Goal: Task Accomplishment & Management: Use online tool/utility

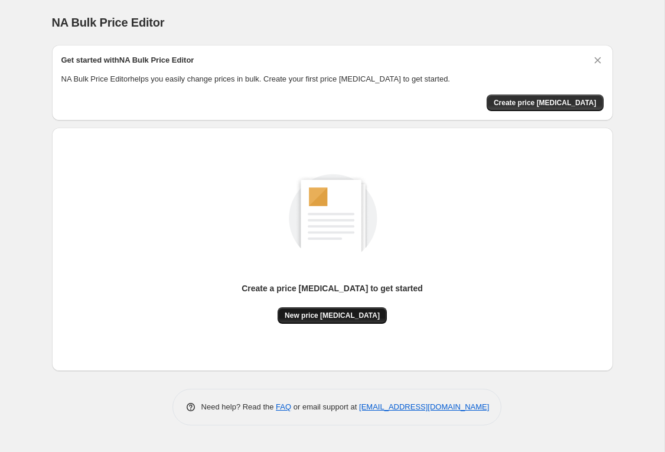
click at [343, 316] on span "New price [MEDICAL_DATA]" at bounding box center [332, 315] width 95 height 9
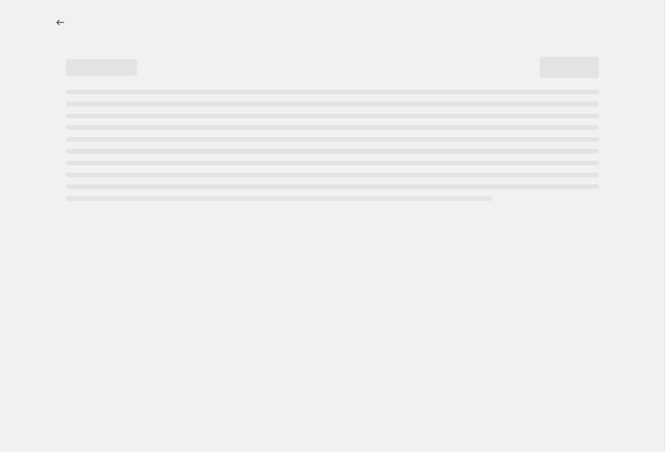
select select "percentage"
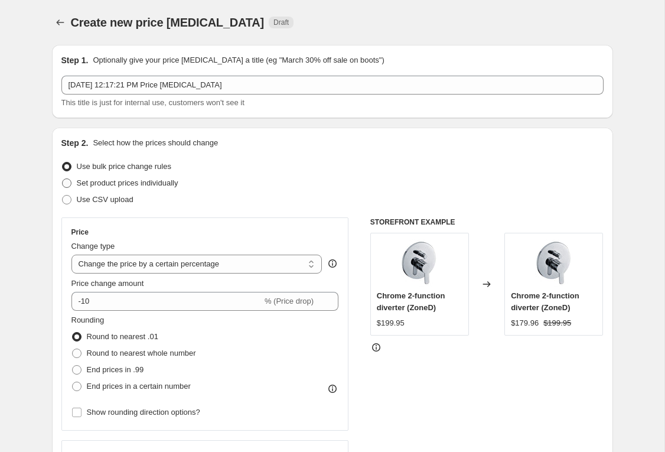
click at [128, 182] on span "Set product prices individually" at bounding box center [128, 182] width 102 height 9
click at [63, 179] on input "Set product prices individually" at bounding box center [62, 178] width 1 height 1
radio input "true"
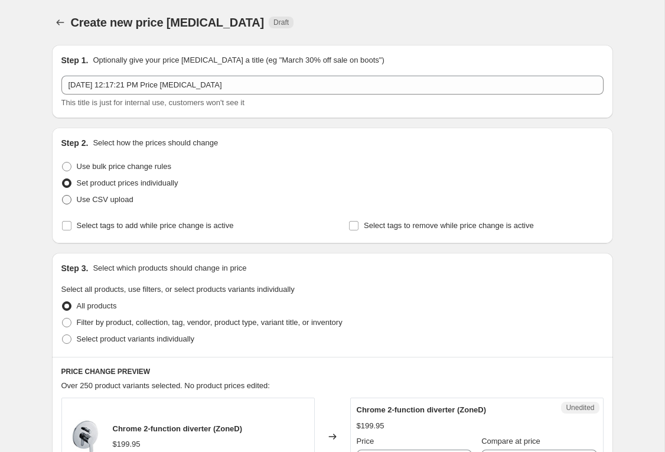
click at [87, 200] on span "Use CSV upload" at bounding box center [105, 199] width 57 height 9
click at [63, 195] on input "Use CSV upload" at bounding box center [62, 195] width 1 height 1
radio input "true"
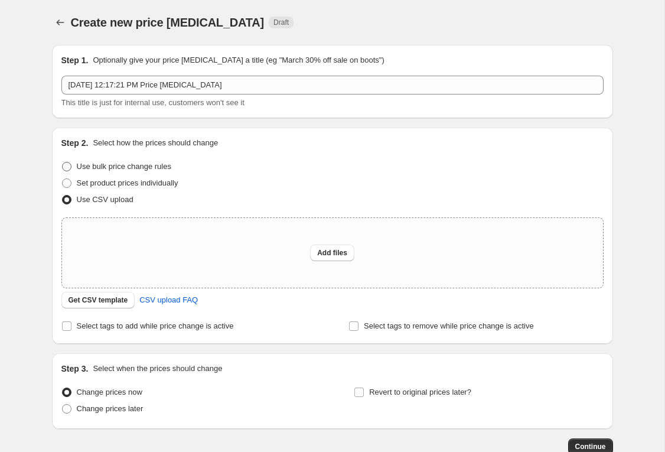
click at [92, 164] on span "Use bulk price change rules" at bounding box center [124, 166] width 94 height 9
click at [63, 162] on input "Use bulk price change rules" at bounding box center [62, 162] width 1 height 1
radio input "true"
select select "percentage"
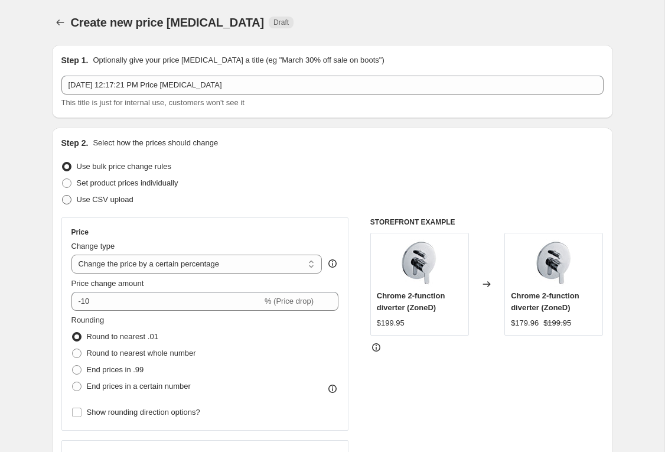
click at [99, 196] on span "Use CSV upload" at bounding box center [105, 199] width 57 height 9
click at [63, 195] on input "Use CSV upload" at bounding box center [62, 195] width 1 height 1
radio input "true"
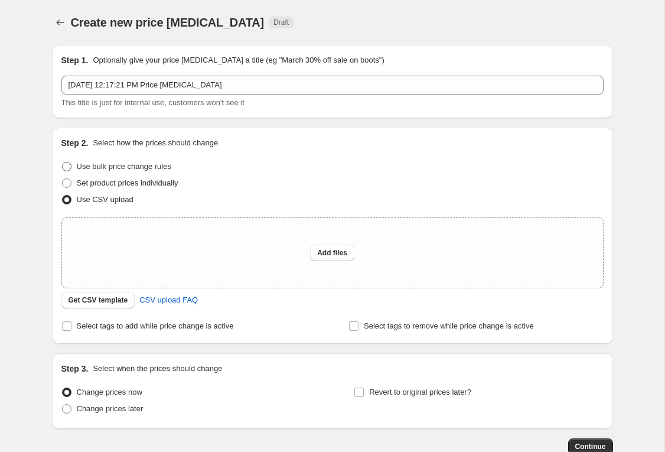
click at [115, 162] on span "Use bulk price change rules" at bounding box center [124, 166] width 94 height 9
click at [63, 162] on input "Use bulk price change rules" at bounding box center [62, 162] width 1 height 1
radio input "true"
select select "percentage"
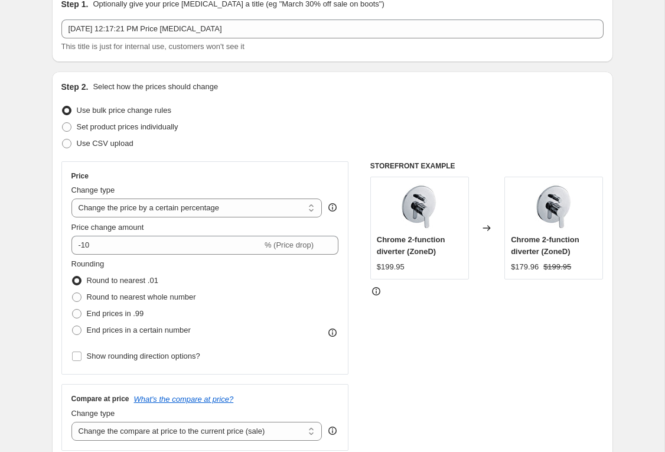
scroll to position [62, 0]
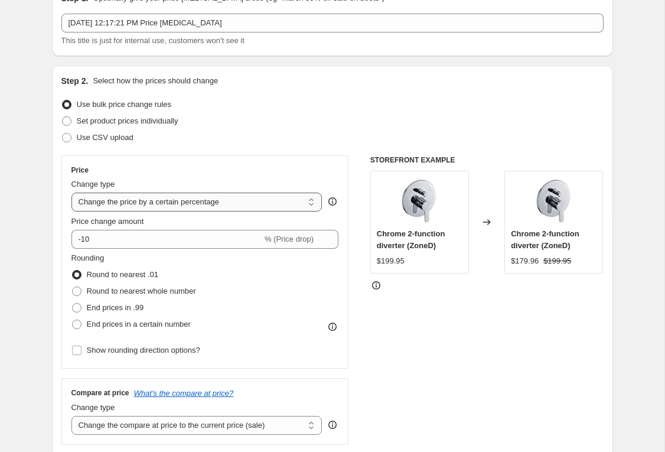
click at [151, 206] on select "Change the price to a certain amount Change the price by a certain amount Chang…" at bounding box center [196, 202] width 251 height 19
click at [71, 193] on select "Change the price to a certain amount Change the price by a certain amount Chang…" at bounding box center [196, 202] width 251 height 19
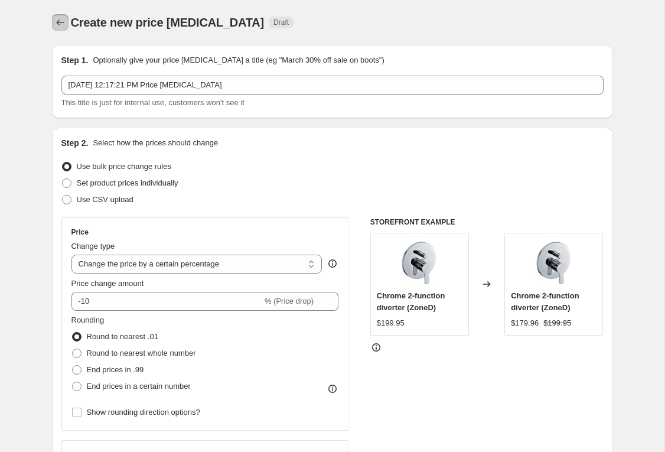
click at [63, 19] on icon "Price change jobs" at bounding box center [60, 23] width 12 height 12
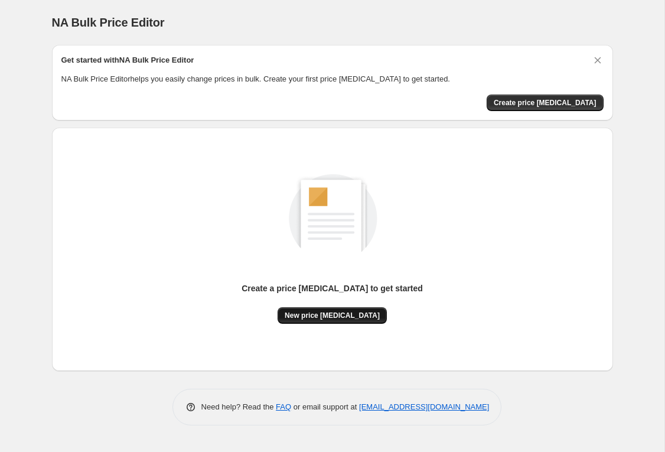
click at [354, 311] on button "New price [MEDICAL_DATA]" at bounding box center [332, 315] width 109 height 17
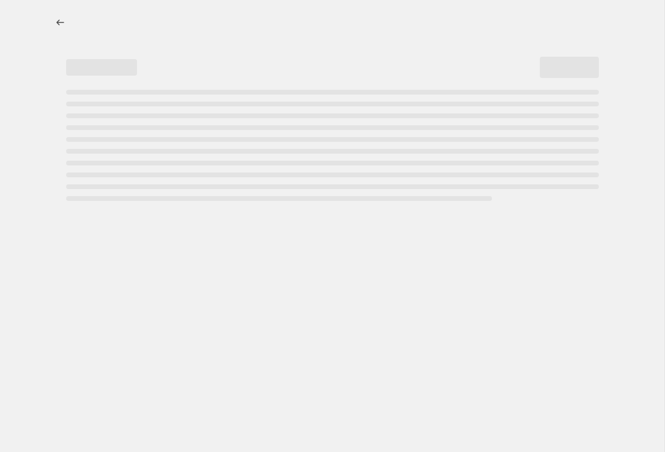
select select "percentage"
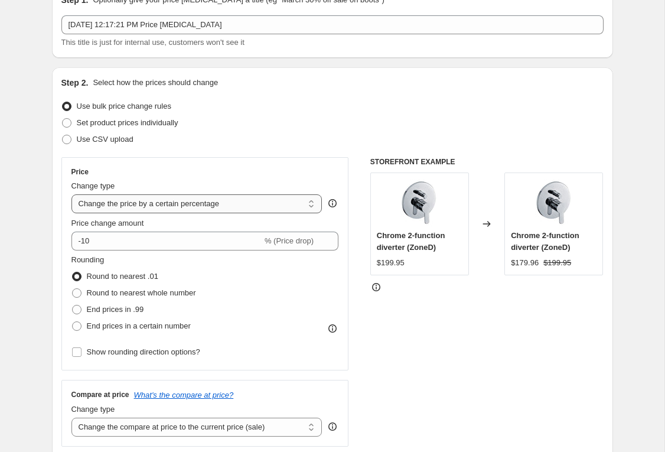
scroll to position [64, 0]
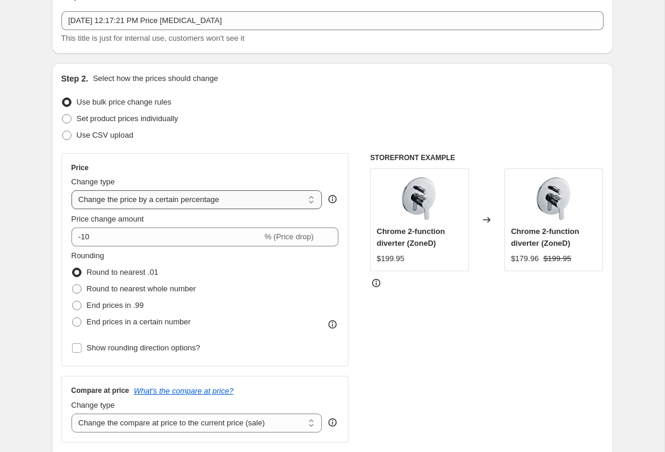
click at [140, 203] on select "Change the price to a certain amount Change the price by a certain amount Chang…" at bounding box center [196, 199] width 251 height 19
click at [71, 190] on select "Change the price to a certain amount Change the price by a certain amount Chang…" at bounding box center [196, 199] width 251 height 19
click at [141, 240] on input "-10" at bounding box center [166, 236] width 191 height 19
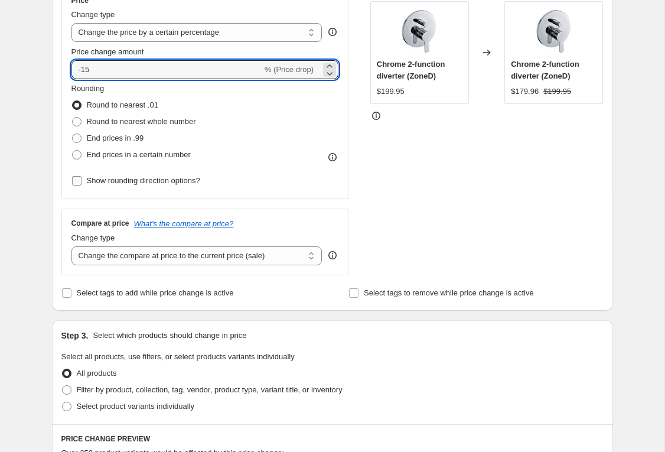
scroll to position [239, 0]
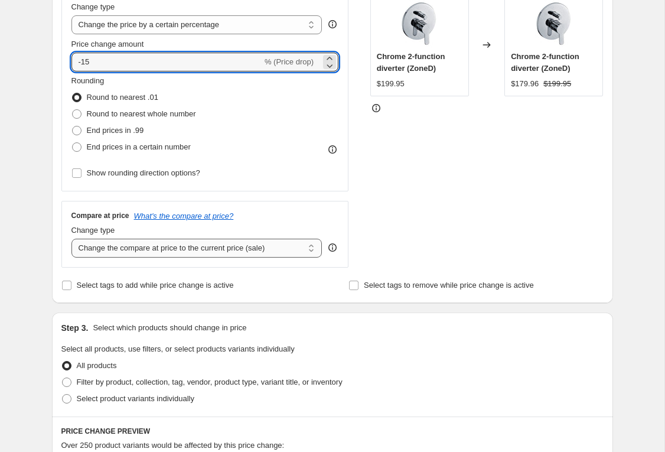
type input "-15"
click at [146, 246] on select "Change the compare at price to the current price (sale) Change the compare at p…" at bounding box center [196, 248] width 251 height 19
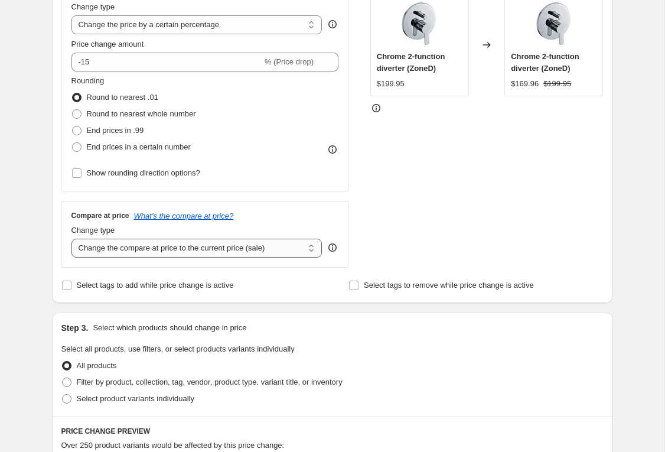
click at [71, 239] on select "Change the compare at price to the current price (sale) Change the compare at p…" at bounding box center [196, 248] width 251 height 19
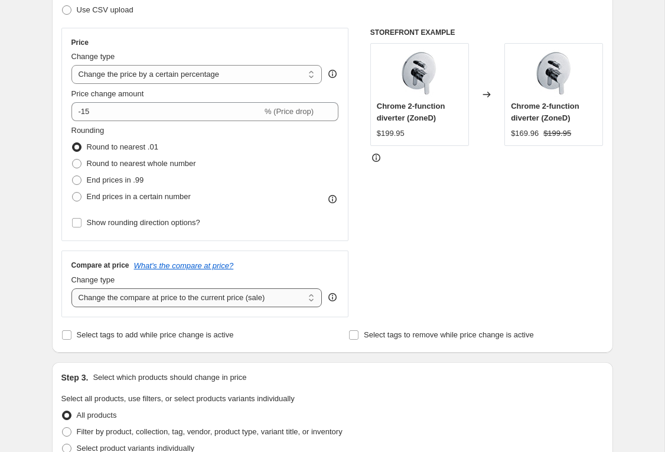
scroll to position [188, 0]
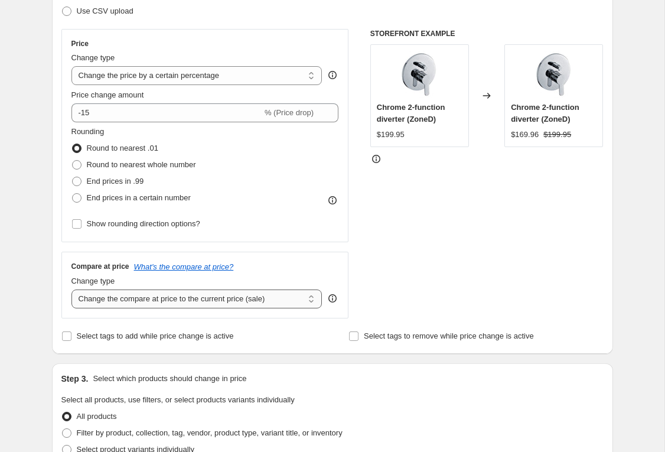
click at [137, 294] on select "Change the compare at price to the current price (sale) Change the compare at p…" at bounding box center [196, 298] width 251 height 19
click at [35, 311] on div "Create new price [MEDICAL_DATA]. This page is ready Create new price [MEDICAL_D…" at bounding box center [332, 406] width 664 height 1188
click at [123, 297] on select "Change the compare at price to the current price (sale) Change the compare at p…" at bounding box center [196, 298] width 251 height 19
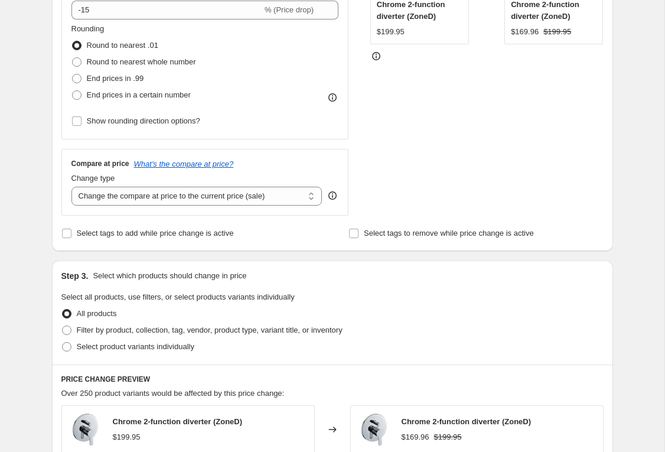
scroll to position [308, 0]
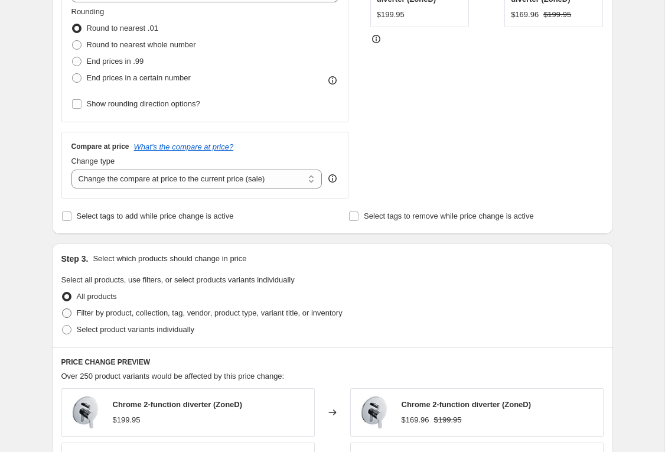
click at [89, 314] on span "Filter by product, collection, tag, vendor, product type, variant title, or inv…" at bounding box center [210, 312] width 266 height 9
click at [63, 309] on input "Filter by product, collection, tag, vendor, product type, variant title, or inv…" at bounding box center [62, 308] width 1 height 1
radio input "true"
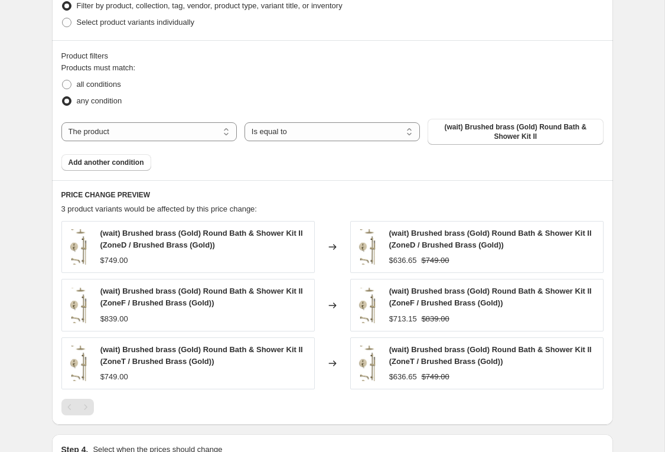
scroll to position [649, 0]
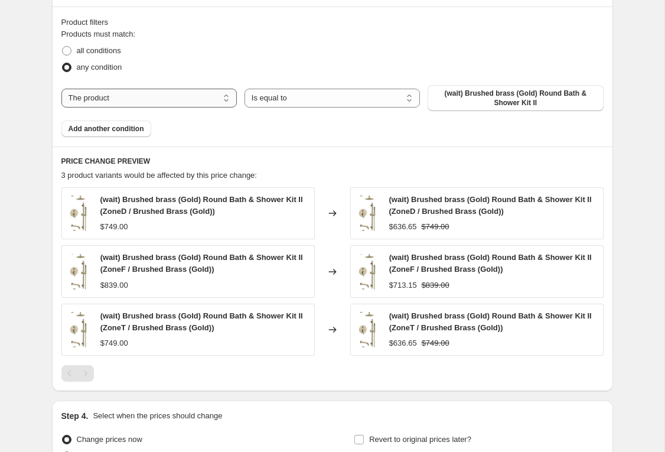
click at [159, 96] on select "The product The product's collection The product's tag The product's vendor The…" at bounding box center [148, 98] width 175 height 19
select select "tag"
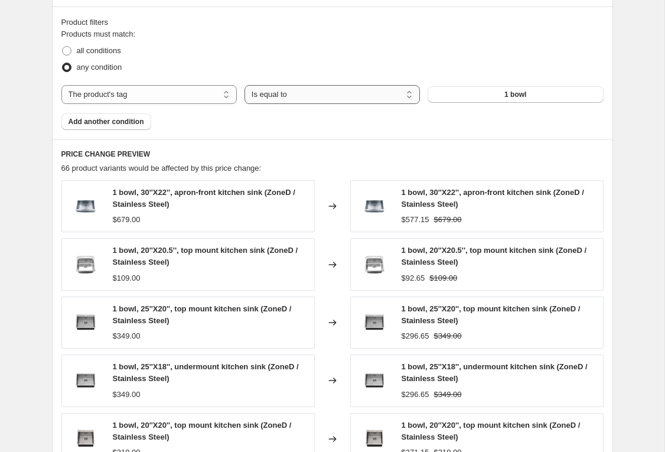
click at [298, 97] on select "Is equal to Is not equal to" at bounding box center [332, 94] width 175 height 19
select select "not_equal"
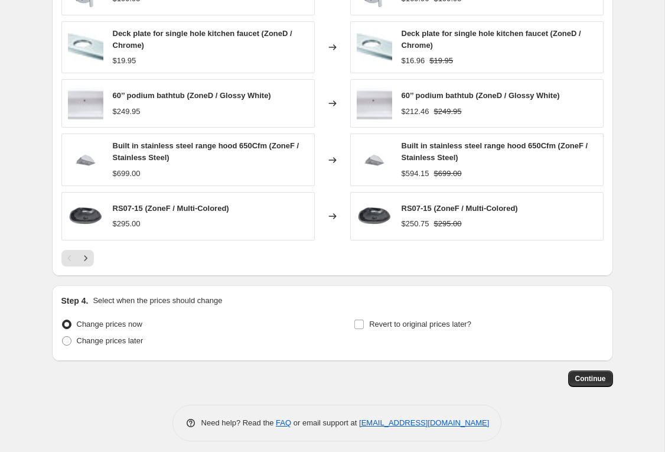
scroll to position [869, 0]
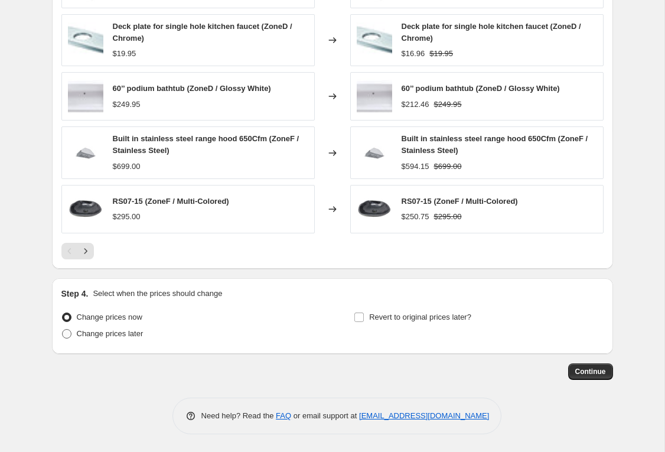
click at [120, 334] on span "Change prices later" at bounding box center [110, 333] width 67 height 9
click at [63, 330] on input "Change prices later" at bounding box center [62, 329] width 1 height 1
radio input "true"
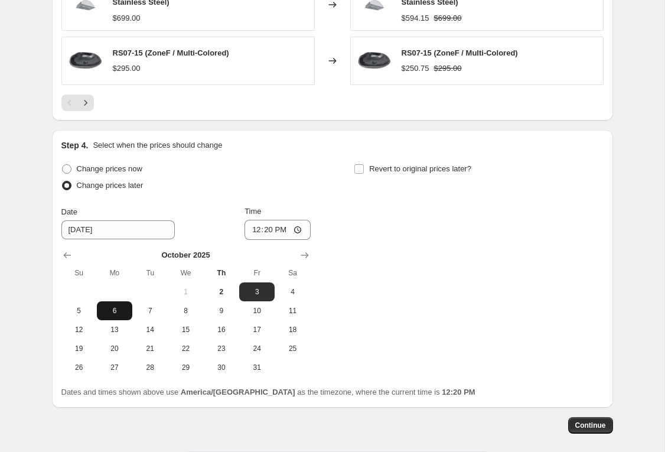
scroll to position [1041, 0]
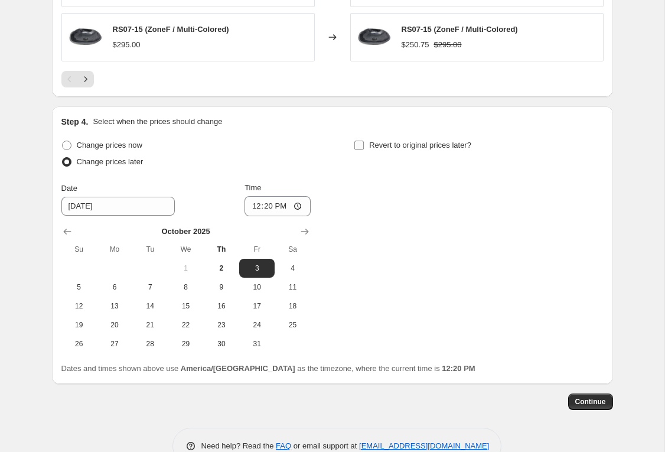
click at [360, 145] on input "Revert to original prices later?" at bounding box center [358, 145] width 9 height 9
checkbox input "true"
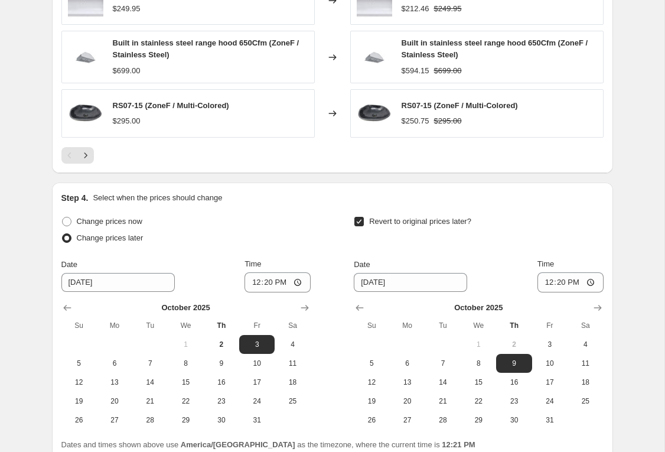
click at [219, 211] on div "Step 4. Select when the prices should change Change prices now Change prices la…" at bounding box center [332, 321] width 542 height 259
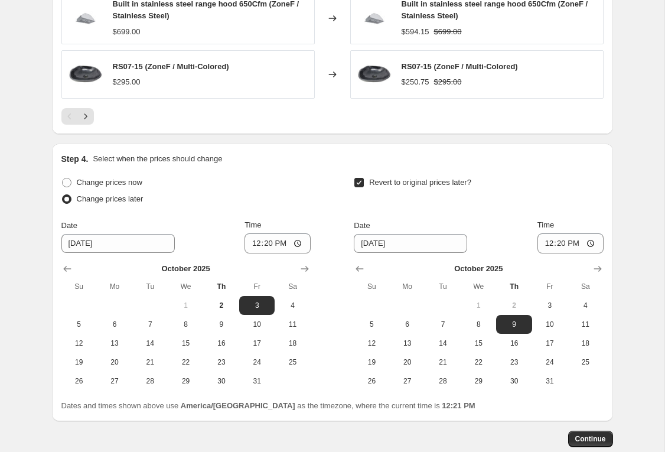
scroll to position [1007, 0]
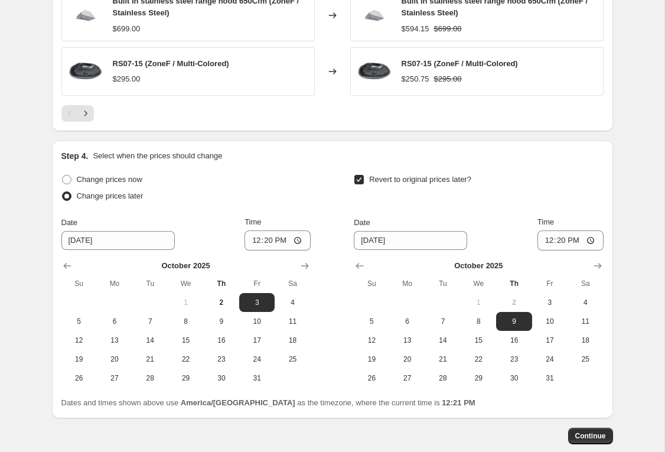
click at [209, 165] on div "Step 4. Select when the prices should change Change prices now Change prices la…" at bounding box center [332, 279] width 542 height 259
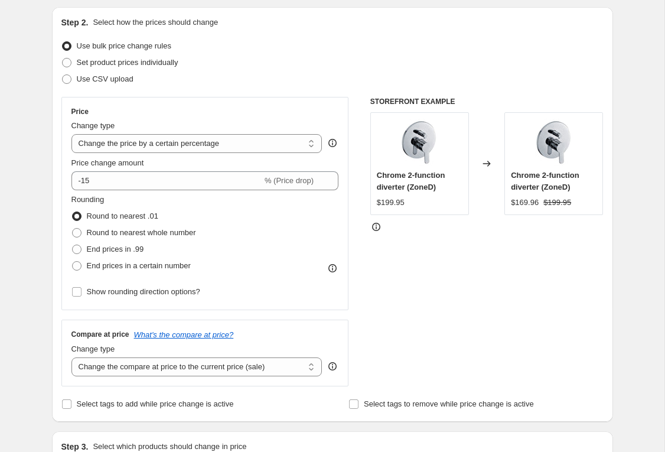
scroll to position [0, 0]
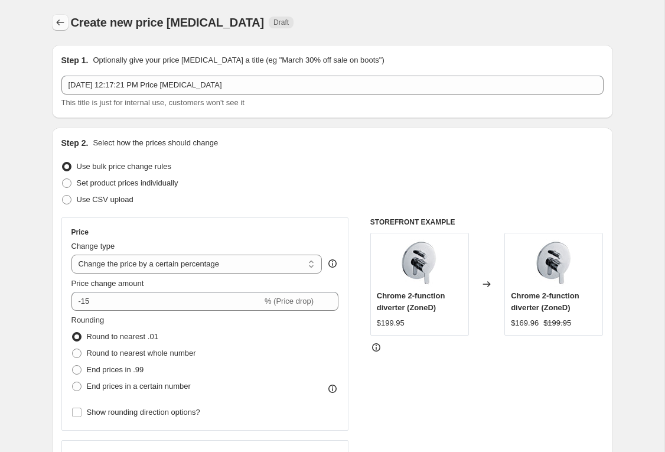
click at [60, 21] on icon "Price change jobs" at bounding box center [60, 23] width 12 height 12
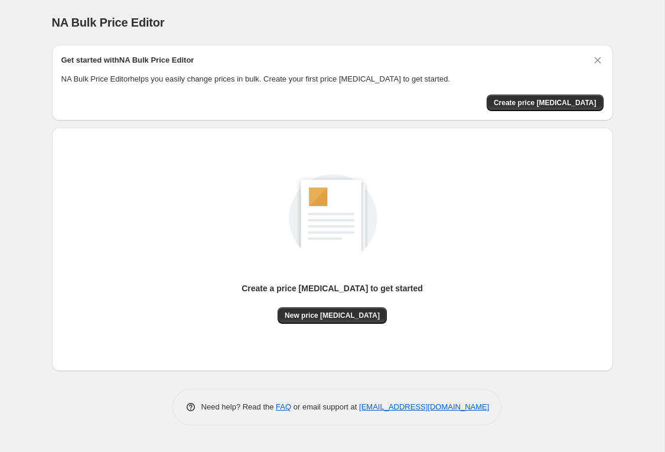
click at [464, 6] on div "NA Bulk Price Editor. This page is ready NA Bulk Price Editor" at bounding box center [332, 22] width 561 height 45
click at [594, 62] on icon "Dismiss card" at bounding box center [598, 60] width 12 height 12
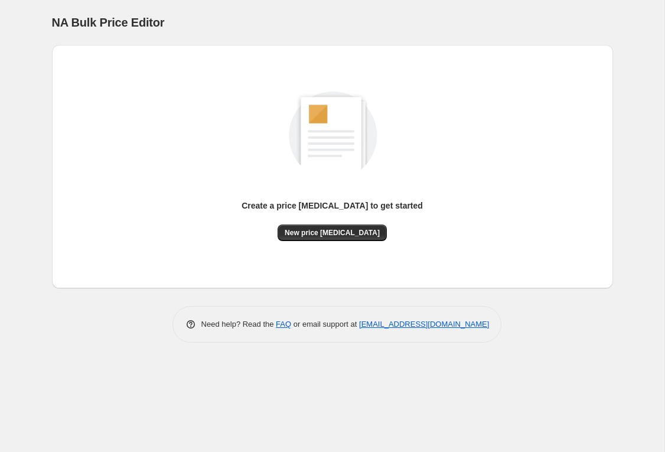
click at [450, 198] on div "Create a price [MEDICAL_DATA] to get started New price [MEDICAL_DATA]" at bounding box center [332, 153] width 542 height 175
